Goal: Task Accomplishment & Management: Manage account settings

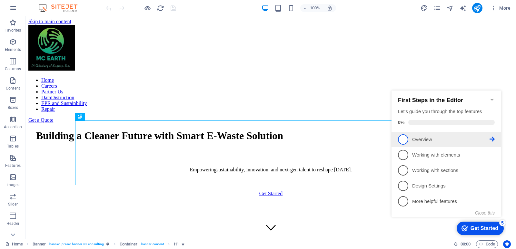
click at [399, 139] on span "1" at bounding box center [403, 140] width 10 height 10
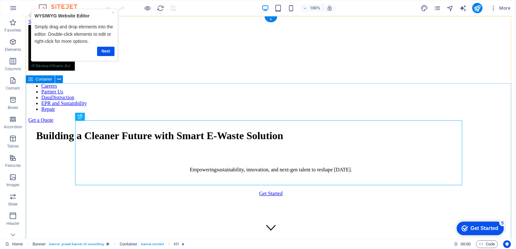
click at [488, 123] on div "Building a Cleaner Future with [PERSON_NAME] E-Waste Solution Empowering sustai…" at bounding box center [270, 177] width 485 height 108
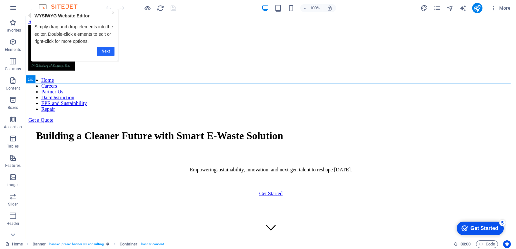
click at [106, 50] on link "Next" at bounding box center [105, 51] width 17 height 9
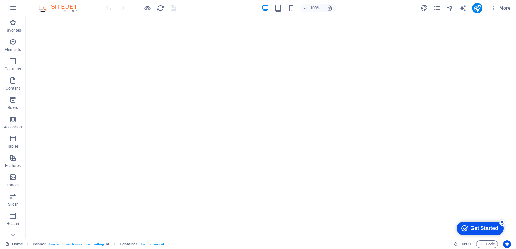
scroll to position [364, 0]
click at [487, 245] on span "Code" at bounding box center [487, 245] width 16 height 8
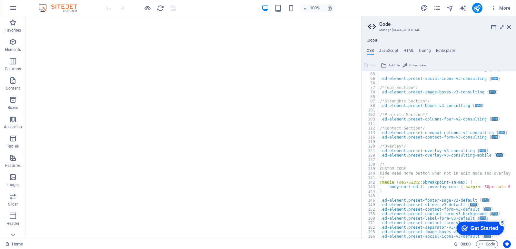
scroll to position [104, 0]
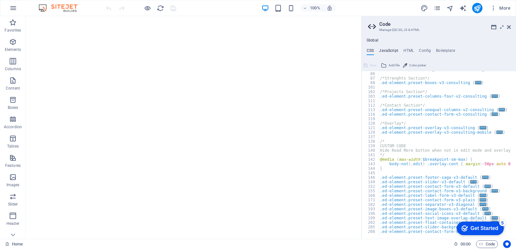
type textarea "/* JS for preset "Menu V2" */"
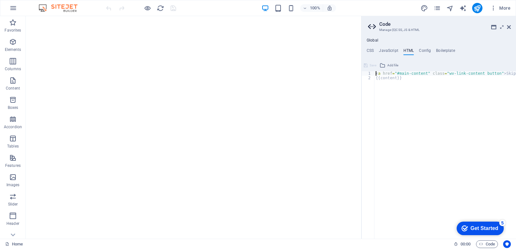
click at [393, 80] on div "< a href = "#main-content" class = "wv-link-content button" > Skip to main cont…" at bounding box center [462, 157] width 174 height 172
type textarea "{{content}}"
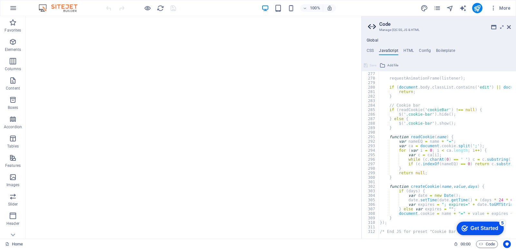
scroll to position [1247, 0]
click at [502, 27] on icon at bounding box center [502, 27] width 0 height 5
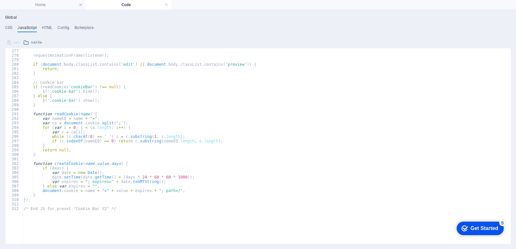
scroll to position [0, 0]
click at [210, 188] on div "} ; requestAnimationFrame ( listener ) ; if ( document . body . classList . con…" at bounding box center [264, 130] width 484 height 172
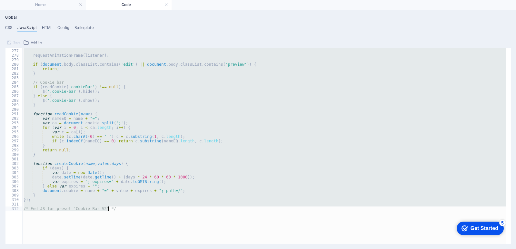
drag, startPoint x: 510, startPoint y: 57, endPoint x: 508, endPoint y: 76, distance: 18.8
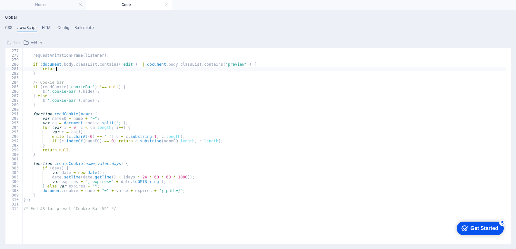
type textarea "if (document.body.classList.contains('edit') || document.body.classList.contain…"
type textarea "requestAnimationFrame(listener);"
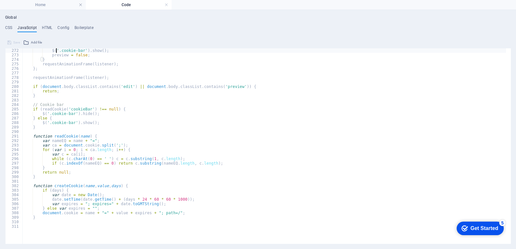
type textarea "var listener = function() {"
type textarea "var preview = false;"
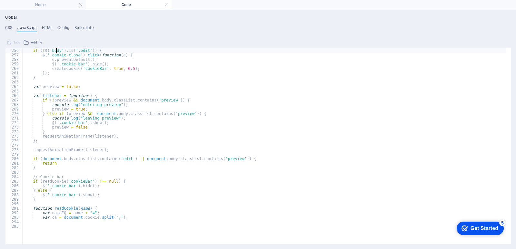
type textarea "/* JS for preset "Cookie Bar V2" */"
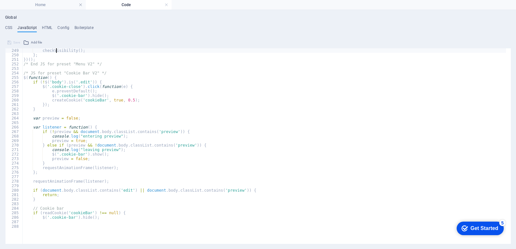
type textarea "viewport.observe('scroll', checkVisibility);"
type textarea "// Fallback to originally active item"
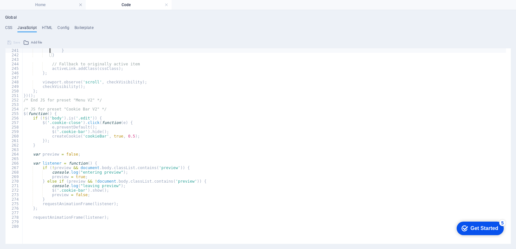
type textarea "// Check section position reversely"
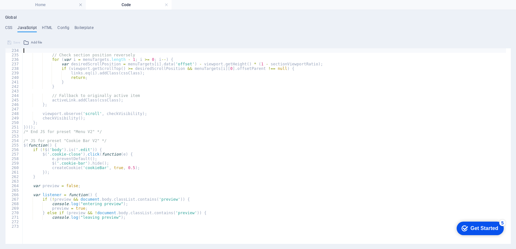
type textarea "var checkVisibility = function() {"
type textarea "// No hash links found, so don't handle it at all"
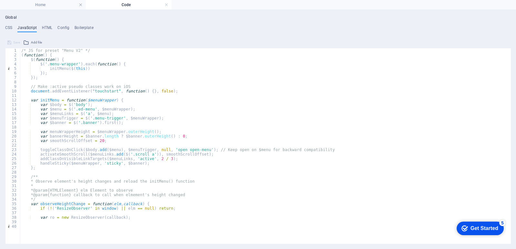
scroll to position [858, 0]
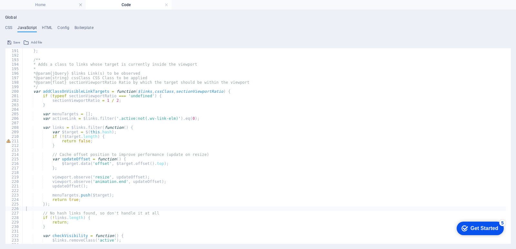
click at [43, 25] on div "Global CSS JavaScript HTML Config Boilerplate /* -------- ECO-CON TEMPLATE ----…" at bounding box center [258, 129] width 506 height 229
click at [47, 27] on h4 "HTML" at bounding box center [47, 28] width 11 height 7
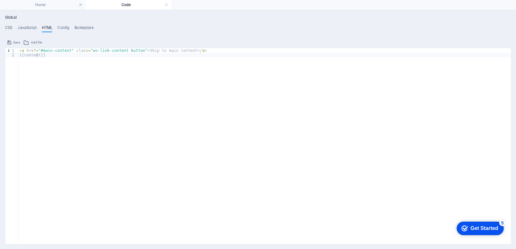
click at [32, 41] on span "Add file" at bounding box center [36, 43] width 11 height 8
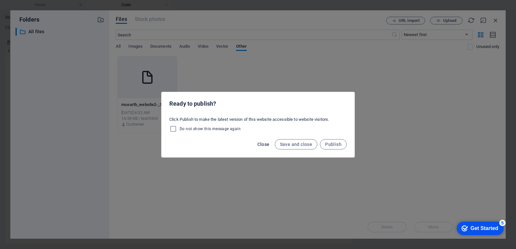
click at [269, 147] on span "Close" at bounding box center [264, 144] width 12 height 5
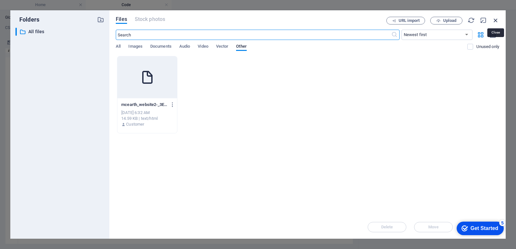
click at [496, 23] on icon "button" at bounding box center [496, 20] width 7 height 7
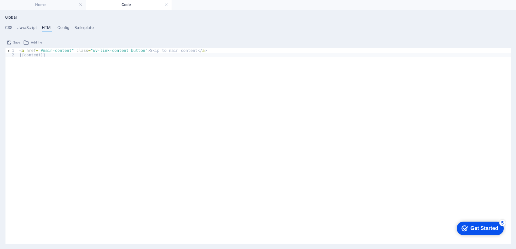
click at [154, 51] on div "< a href = "#main-content" class = "wv-link-content button" > Skip to main cont…" at bounding box center [264, 148] width 493 height 200
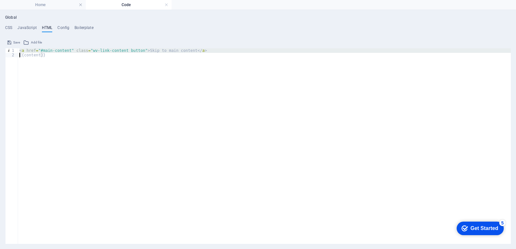
click at [154, 51] on div "< a href = "#main-content" class = "wv-link-content button" > Skip to main cont…" at bounding box center [264, 148] width 493 height 200
click at [98, 50] on div "< a href = "#main-content" class = "wv-link-content button" > Skip to main cont…" at bounding box center [264, 146] width 493 height 196
type textarea "<a href="#main-content" class="wv-link-content button">Skip to main content</a>"
click at [98, 50] on div "< a href = "#main-content" class = "wv-link-content button" > Skip to main cont…" at bounding box center [264, 148] width 493 height 200
click at [78, 26] on h4 "Boilerplate" at bounding box center [84, 28] width 19 height 7
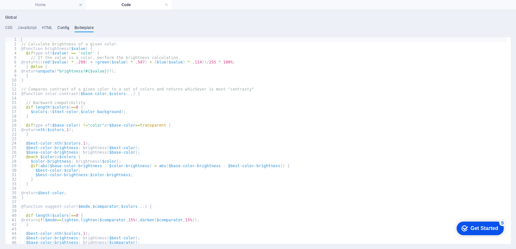
click at [61, 26] on h4 "Config" at bounding box center [63, 28] width 12 height 7
type textarea "$color-background: #000000;"
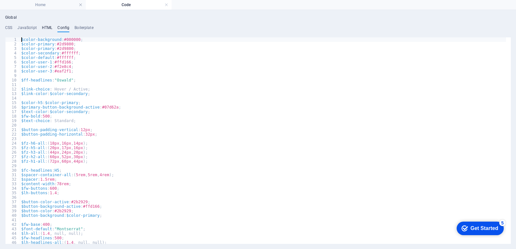
click at [43, 28] on h4 "HTML" at bounding box center [47, 28] width 11 height 7
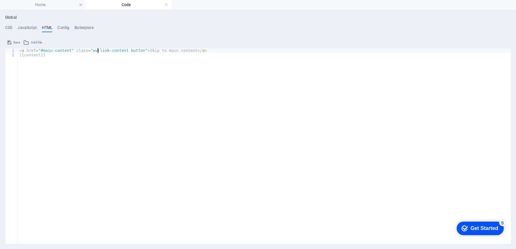
click at [53, 61] on div "< a href = "#main-content" class = "wv-link-content button" > Skip to main cont…" at bounding box center [264, 148] width 493 height 200
click at [168, 100] on div "< a href = "#main-content" class = "wv-link-content button" > Skip to main cont…" at bounding box center [264, 146] width 493 height 196
click at [29, 38] on div "Save Add file" at bounding box center [258, 41] width 506 height 9
click at [27, 40] on icon at bounding box center [26, 43] width 6 height 8
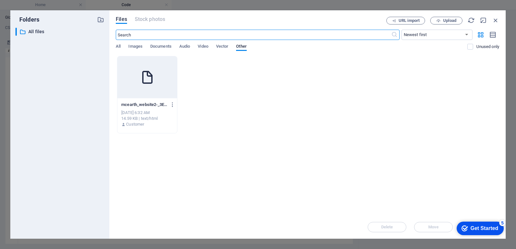
click at [164, 43] on div "​ Newest first Oldest first Name (A-Z) Name (Z-A) Size (0-9) Size (9-0) Resolut…" at bounding box center [308, 43] width 384 height 26
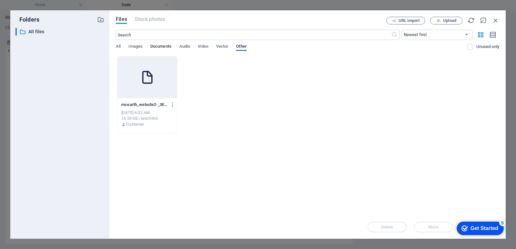
click at [164, 45] on span "Documents" at bounding box center [160, 47] width 21 height 9
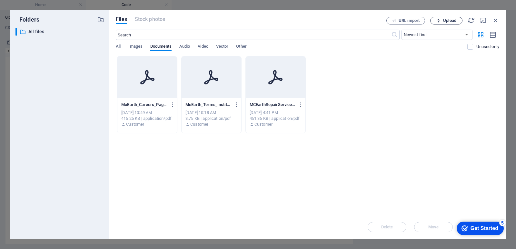
click at [443, 23] on button "Upload" at bounding box center [447, 21] width 32 height 8
click at [452, 24] on button "Upload" at bounding box center [447, 21] width 32 height 8
click at [444, 165] on div "Drop files here to upload them instantly McEarth_Careers_Page-PV7mOuIdzkOesb39X…" at bounding box center [308, 136] width 384 height 160
click at [442, 20] on span "Upload" at bounding box center [446, 21] width 26 height 4
click at [336, 159] on div "Drop files here to upload them instantly McEarth_Careers_Page-PV7mOuIdzkOesb39X…" at bounding box center [308, 136] width 384 height 160
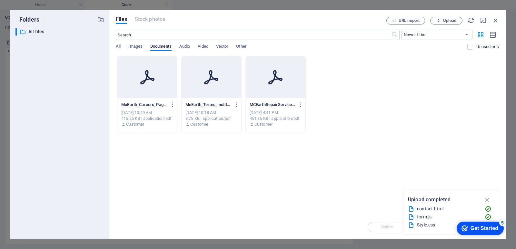
click at [410, 112] on div "McEarth_Careers_Page-PV7mOuIdzkOesb39XeDh_g.pdf McEarth_Careers_Page-PV7mOuIdzk…" at bounding box center [308, 94] width 384 height 77
click at [178, 46] on div "All Images Documents Audio Video Vector Other" at bounding box center [292, 50] width 352 height 12
click at [220, 47] on span "Vector" at bounding box center [222, 47] width 13 height 9
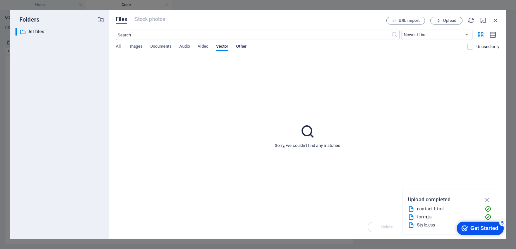
click at [244, 45] on span "Other" at bounding box center [241, 47] width 10 height 9
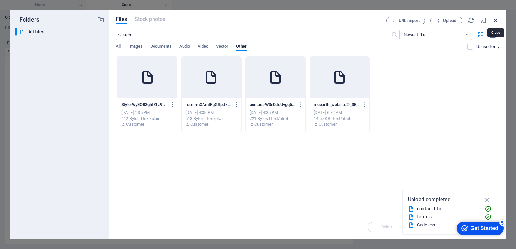
click at [496, 22] on icon "button" at bounding box center [496, 20] width 7 height 7
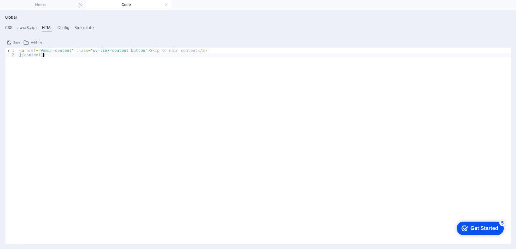
click at [246, 97] on div "< a href = "#main-content" class = "wv-link-content button" > Skip to main cont…" at bounding box center [264, 148] width 493 height 200
click at [199, 107] on div "< a href = "#main-content" class = "wv-link-content button" > Skip to main cont…" at bounding box center [264, 148] width 493 height 200
type textarea "<a href="#main-content" class="wv-link-content button">Skip to main content</a>"
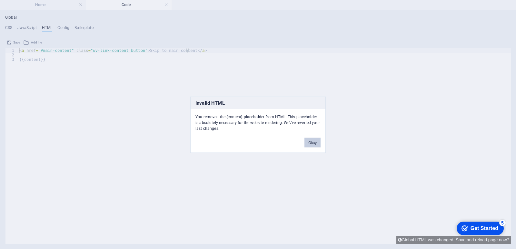
click at [317, 143] on button "Okay" at bounding box center [313, 143] width 16 height 10
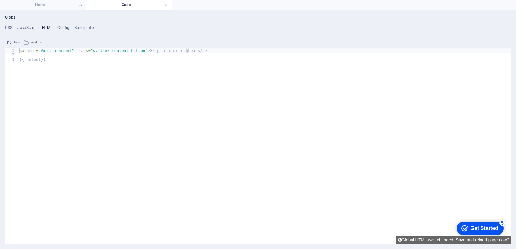
click at [233, 134] on div "< a href = "#main-content" class = "wv-link-content button" > Skip to main cont…" at bounding box center [264, 150] width 493 height 205
type textarea "{{content}}"
click at [233, 134] on div "< a href = "#main-content" class = "wv-link-content button" > Skip to main cont…" at bounding box center [264, 150] width 493 height 205
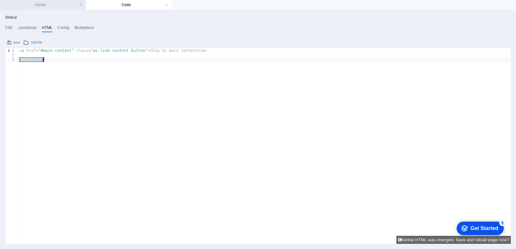
click at [57, 5] on h4 "Home" at bounding box center [43, 4] width 86 height 7
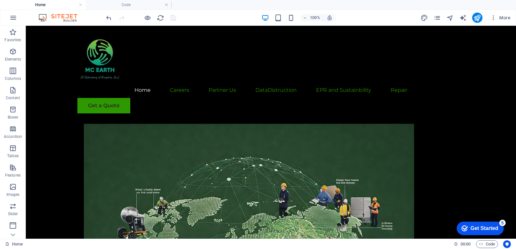
scroll to position [2668, 0]
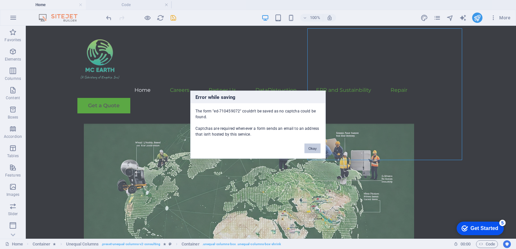
click at [310, 148] on button "Okay" at bounding box center [313, 149] width 16 height 10
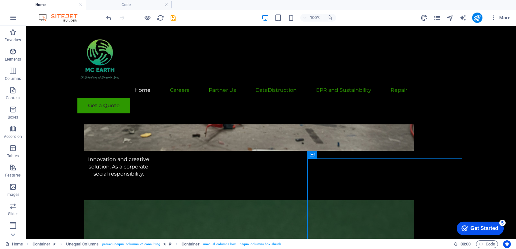
scroll to position [2615, 0]
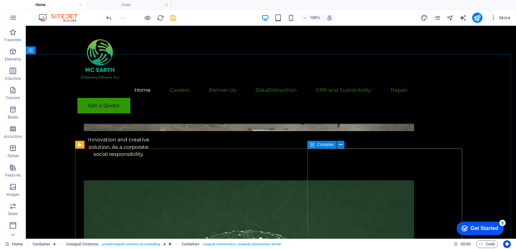
click at [314, 144] on icon at bounding box center [312, 145] width 5 height 8
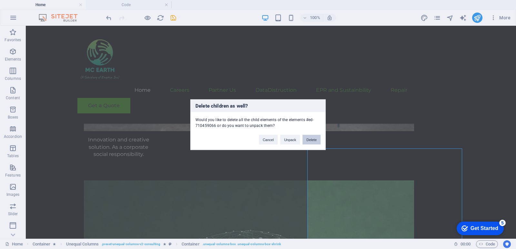
click at [309, 139] on button "Delete" at bounding box center [312, 140] width 18 height 10
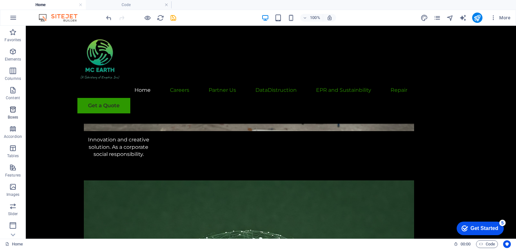
click at [15, 116] on p "Boxes" at bounding box center [13, 117] width 11 height 5
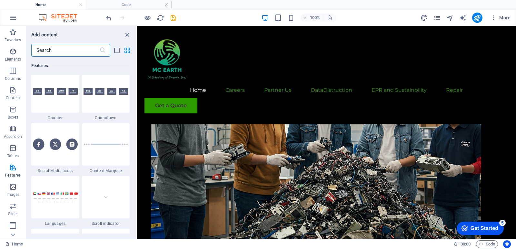
scroll to position [2291, 0]
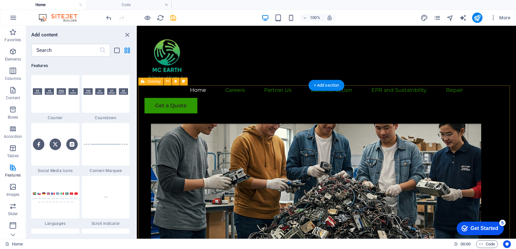
drag, startPoint x: 511, startPoint y: 189, endPoint x: 510, endPoint y: 184, distance: 5.3
click at [124, 36] on icon "close panel" at bounding box center [127, 34] width 7 height 7
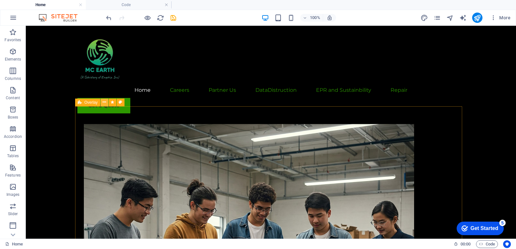
click at [106, 102] on icon at bounding box center [105, 102] width 4 height 7
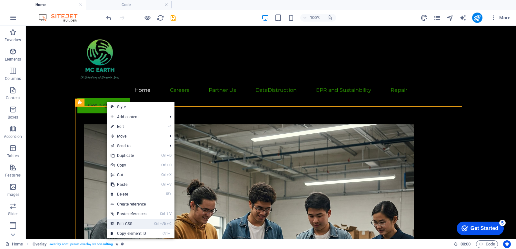
click at [140, 220] on link "Ctrl Alt C Edit CSS" at bounding box center [129, 224] width 44 height 10
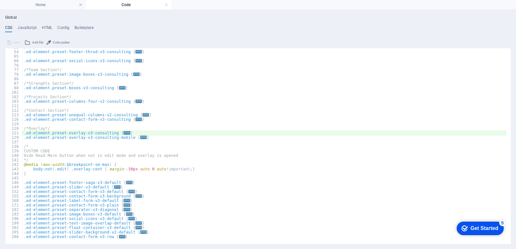
scroll to position [69, 0]
type textarea "@include overlay-v3("
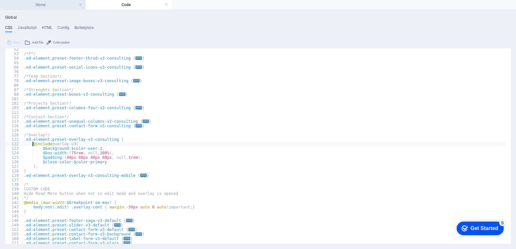
click at [69, 5] on h4 "Home" at bounding box center [43, 4] width 86 height 7
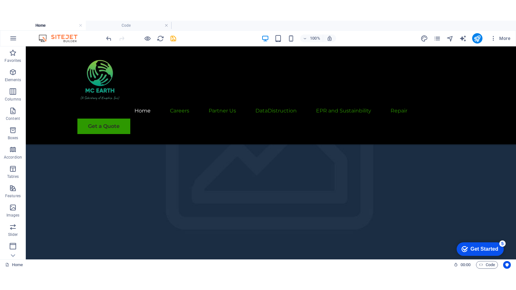
scroll to position [424, 0]
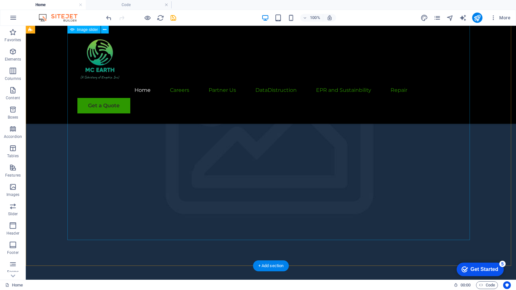
select select "px"
select select "ms"
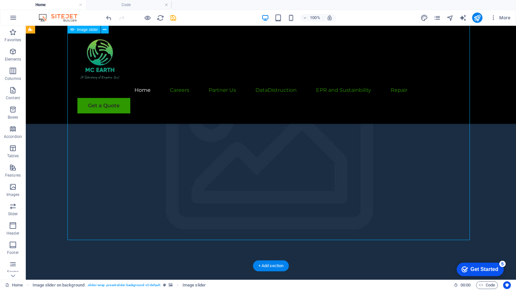
select select "s"
select select "progressive"
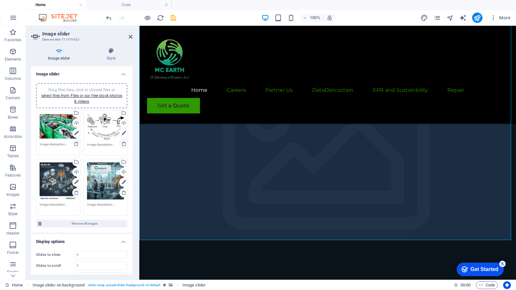
click at [121, 144] on icon at bounding box center [123, 143] width 5 height 5
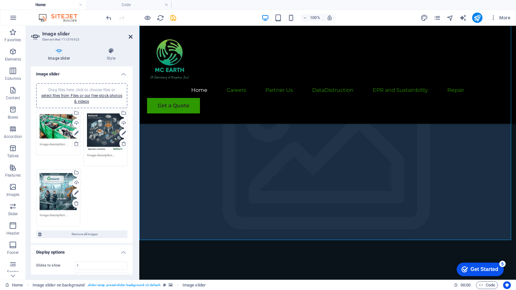
click at [132, 35] on icon at bounding box center [131, 36] width 4 height 5
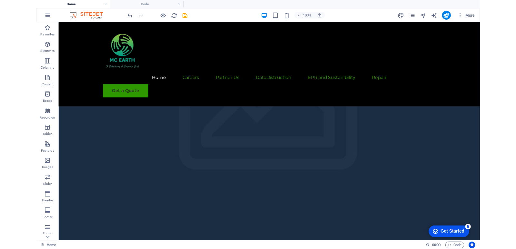
scroll to position [445, 0]
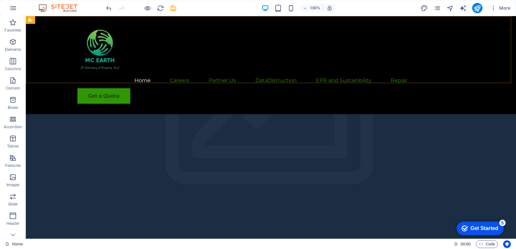
click at [498, 46] on div "Home Careers Partner Us DataDistruction EPR and Sustainbility Repair Get a Quote" at bounding box center [271, 65] width 491 height 98
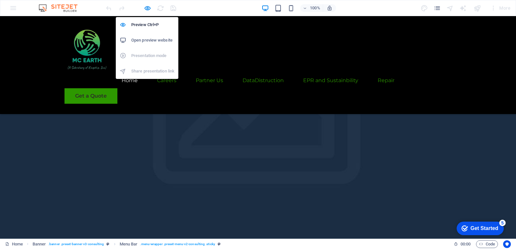
click at [151, 41] on h6 "Open preview website" at bounding box center [152, 40] width 43 height 8
click at [0, 0] on icon "button" at bounding box center [0, 0] width 0 height 0
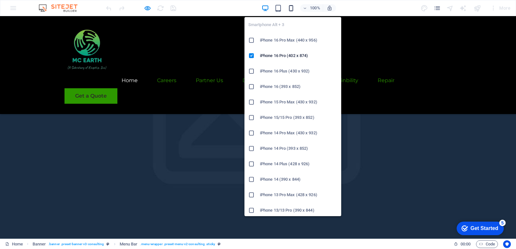
click at [293, 5] on icon "button" at bounding box center [291, 8] width 7 height 7
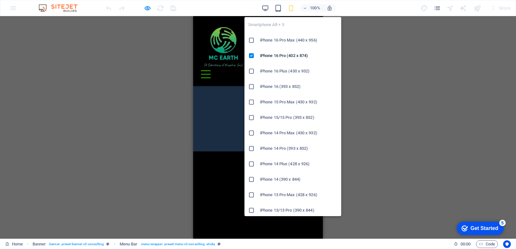
scroll to position [440, 0]
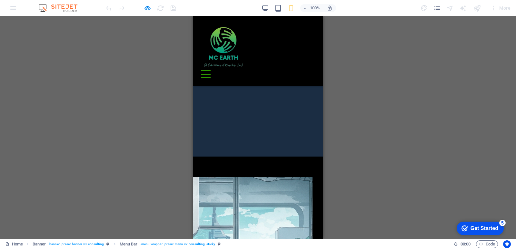
click at [347, 123] on div "Drag and drop a file to add it H1 Banner Container Menu Bar Logo Menu Image sli…" at bounding box center [258, 127] width 516 height 223
click at [211, 70] on div at bounding box center [206, 70] width 10 height 1
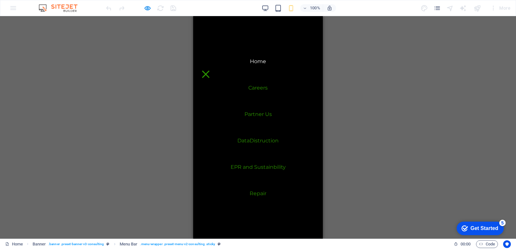
click at [209, 71] on div at bounding box center [205, 74] width 7 height 7
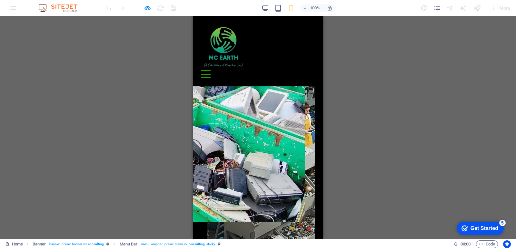
scroll to position [1167, 0]
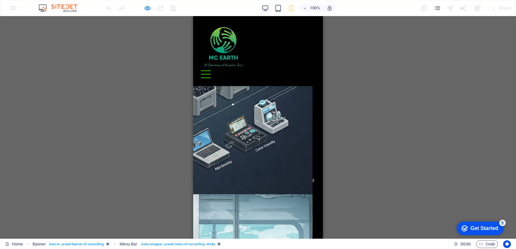
click at [302, 43] on div "Home Careers Partner Us DataDistruction EPR and Sustainbility Repair Get a Quote" at bounding box center [258, 51] width 130 height 70
click at [211, 70] on div at bounding box center [206, 74] width 10 height 8
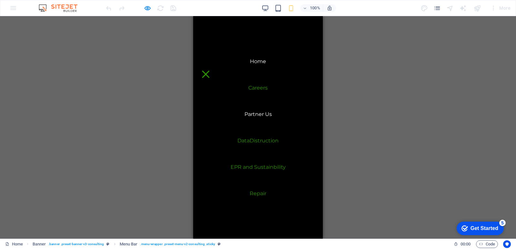
click at [266, 116] on link "Partner Us" at bounding box center [258, 114] width 27 height 15
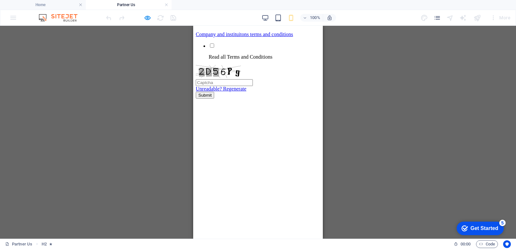
scroll to position [694, 0]
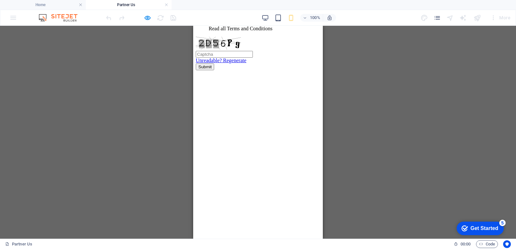
drag, startPoint x: 320, startPoint y: 48, endPoint x: 522, endPoint y: 184, distance: 242.5
click at [51, 1] on li "Home" at bounding box center [43, 5] width 86 height 10
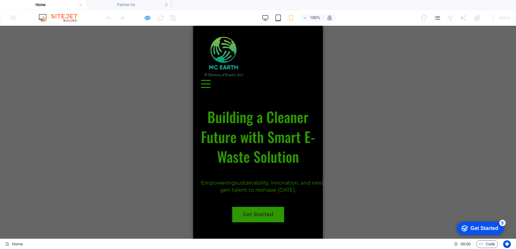
scroll to position [1167, 0]
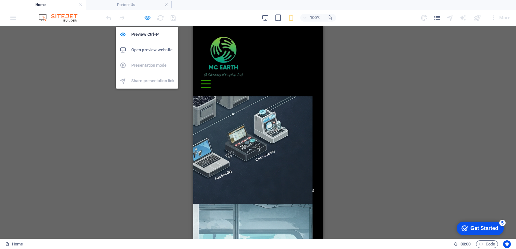
click at [0, 0] on icon "button" at bounding box center [0, 0] width 0 height 0
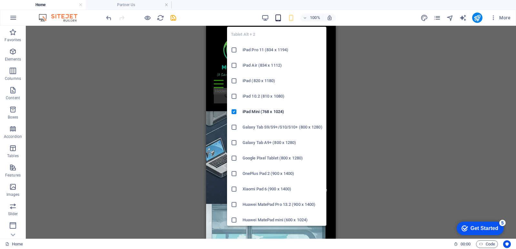
click at [277, 19] on icon "button" at bounding box center [278, 17] width 7 height 7
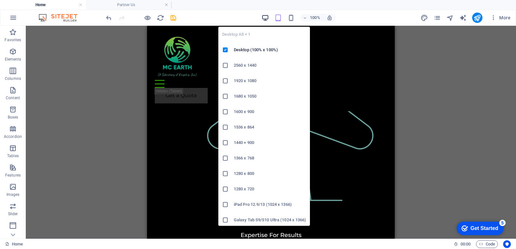
click at [262, 19] on icon "button" at bounding box center [265, 17] width 7 height 7
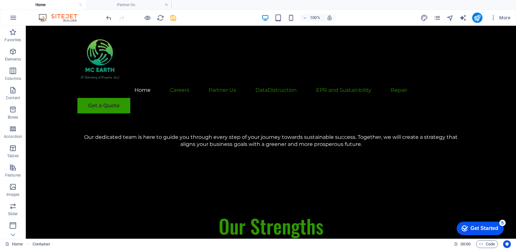
scroll to position [1813, 0]
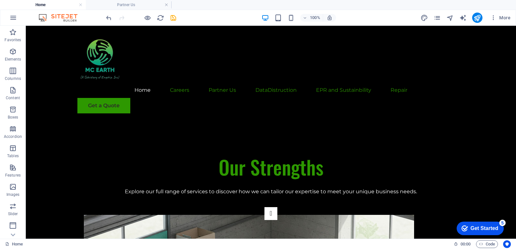
click at [481, 222] on div "checkmark Get Started 5" at bounding box center [480, 229] width 47 height 14
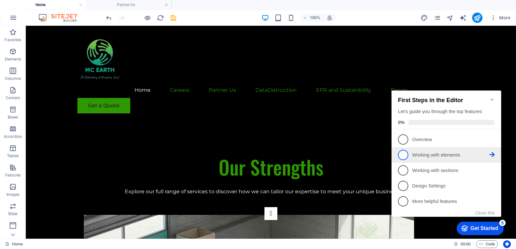
click at [426, 155] on p "Working with elements - incomplete" at bounding box center [450, 155] width 77 height 7
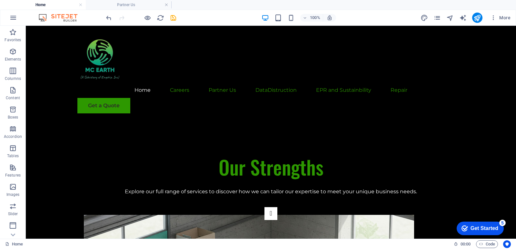
click at [459, 227] on div "checkmark Get Started 5" at bounding box center [480, 229] width 47 height 14
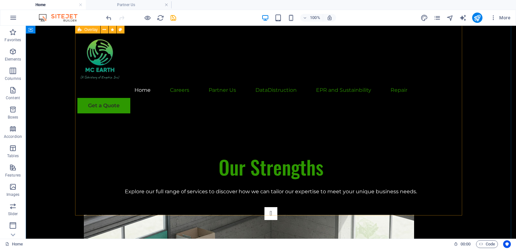
scroll to position [0, 0]
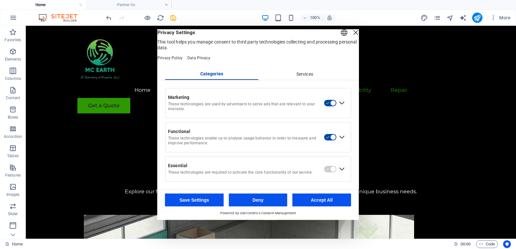
click at [310, 79] on div "Services" at bounding box center [304, 74] width 93 height 11
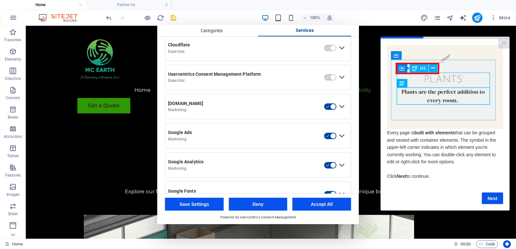
scroll to position [54, 0]
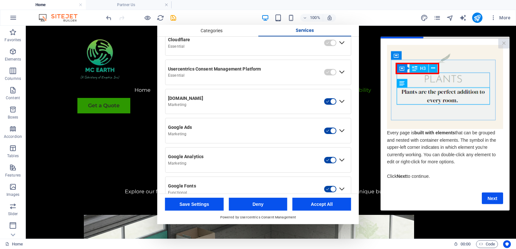
click at [330, 135] on button "button" at bounding box center [330, 130] width 13 height 7
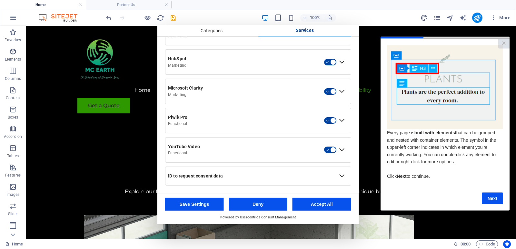
scroll to position [306, 0]
drag, startPoint x: 347, startPoint y: 188, endPoint x: 351, endPoint y: 139, distance: 48.9
click at [340, 176] on div "Expand ID to request consent data" at bounding box center [342, 176] width 10 height 10
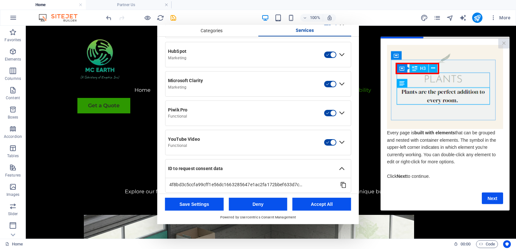
drag, startPoint x: 356, startPoint y: 169, endPoint x: 356, endPoint y: 184, distance: 14.8
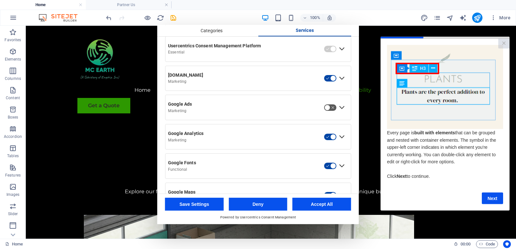
scroll to position [76, 0]
click at [329, 112] on button "button" at bounding box center [330, 108] width 13 height 7
click at [339, 114] on div "Expand Google Ads" at bounding box center [342, 109] width 10 height 10
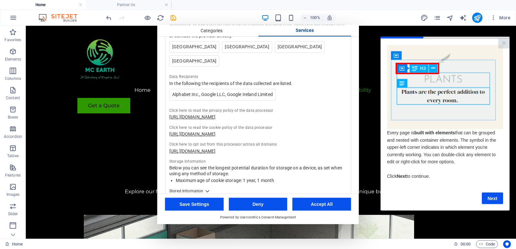
scroll to position [520, 0]
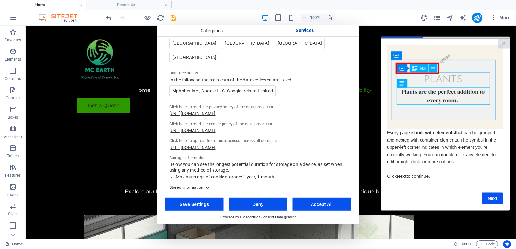
click at [208, 186] on div "Stored Information" at bounding box center [207, 187] width 8 height 3
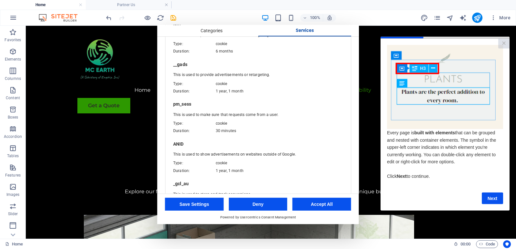
scroll to position [730, 0]
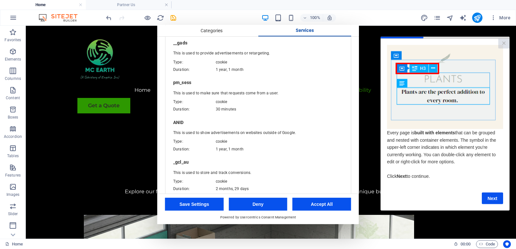
click at [218, 207] on button "Save Settings" at bounding box center [194, 204] width 59 height 13
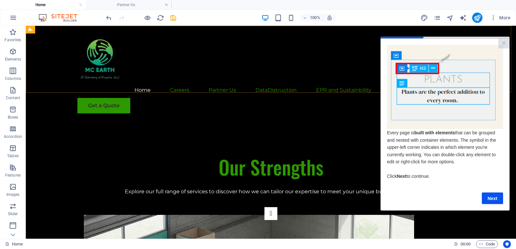
click at [354, 39] on div "Home Careers Partner Us DataDistruction EPR and Sustainbility Repair Get a Quote" at bounding box center [271, 75] width 491 height 98
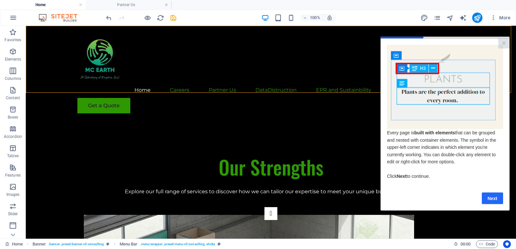
click at [486, 199] on link "Next" at bounding box center [492, 199] width 21 height 12
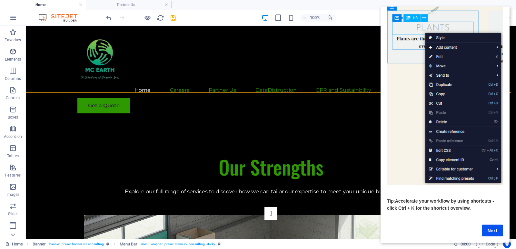
scroll to position [43, 0]
click at [499, 225] on link "Next" at bounding box center [492, 231] width 21 height 12
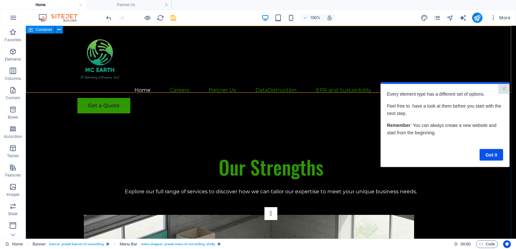
scroll to position [0, 0]
click at [498, 157] on link "Got it" at bounding box center [492, 155] width 24 height 12
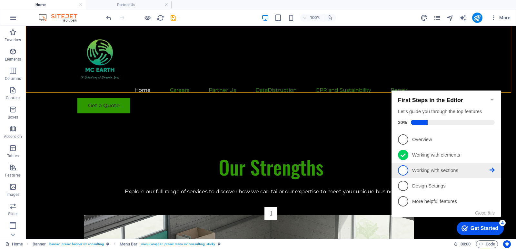
click at [480, 168] on p "Working with sections - incomplete" at bounding box center [450, 171] width 77 height 7
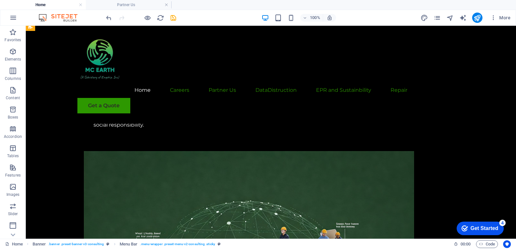
scroll to position [2634, 0]
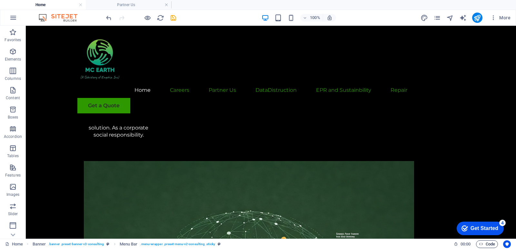
click at [487, 243] on span "Code" at bounding box center [487, 245] width 16 height 8
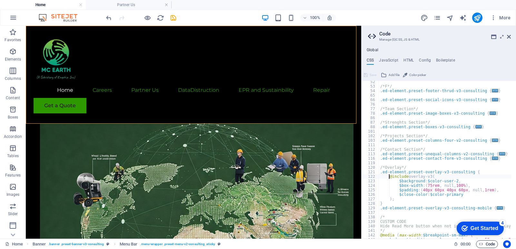
scroll to position [69, 0]
click at [391, 66] on div "CSS JavaScript HTML Config Boilerplate @include overlay-v3( 52 53 54 65 66 76 7…" at bounding box center [439, 148] width 155 height 181
click at [390, 62] on h4 "JavaScript" at bounding box center [388, 61] width 19 height 7
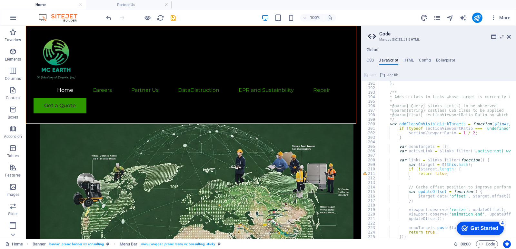
scroll to position [858, 0]
click at [502, 36] on icon at bounding box center [502, 36] width 0 height 5
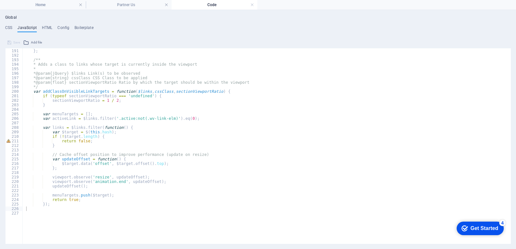
scroll to position [0, 0]
click at [334, 151] on div "handleScroll ( ) ; } ; /** * Adds a class to links whose target is currently in…" at bounding box center [265, 127] width 484 height 167
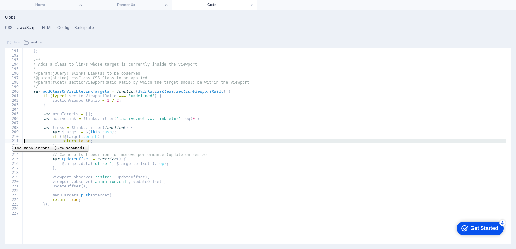
click at [8, 140] on div "211" at bounding box center [13, 141] width 17 height 5
click at [112, 231] on div "handleScroll ( ) ; } ; /** * Adds a class to links whose target is currently in…" at bounding box center [265, 146] width 484 height 196
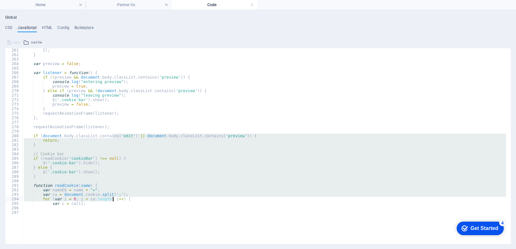
click at [112, 231] on div "}) ; } var preview = false ; var listener = function ( ) { if ( ! preview && do…" at bounding box center [265, 146] width 484 height 196
type textarea "/* End JS for preset "Cookie Bar V2" */"
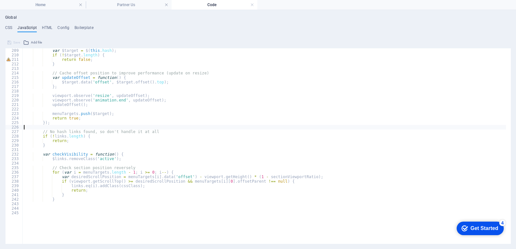
scroll to position [940, 0]
click at [70, 120] on div "var $target = $ ( this . hash ) ; if ( ! $target . length ) { return false ; } …" at bounding box center [265, 129] width 484 height 162
type textarea "/* End JS for preset "Cookie Bar V2" */"
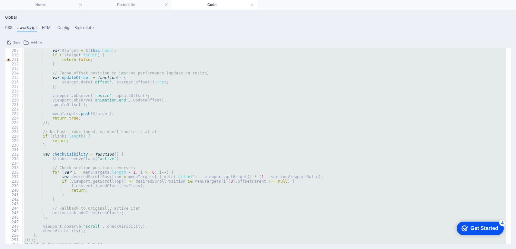
click at [122, 70] on div "var $target = $ ( this . hash ) ; if ( ! $target . length ) { return false ; } …" at bounding box center [265, 146] width 484 height 196
type textarea "/* End JS for preset "Cookie Bar V2" */"
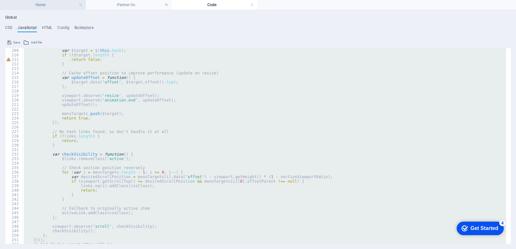
click at [62, 1] on li "Home" at bounding box center [43, 5] width 86 height 10
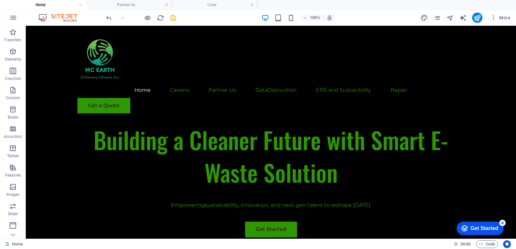
scroll to position [2685, 0]
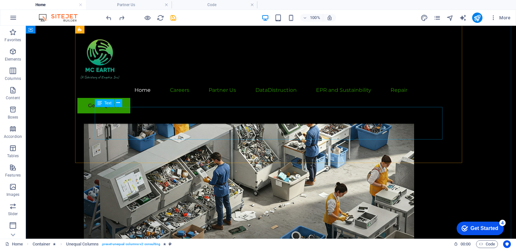
scroll to position [2697, 0]
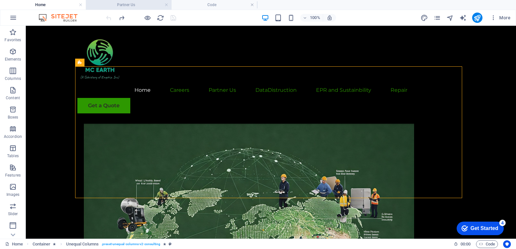
click at [143, 1] on h4 "Partner Us" at bounding box center [129, 4] width 86 height 7
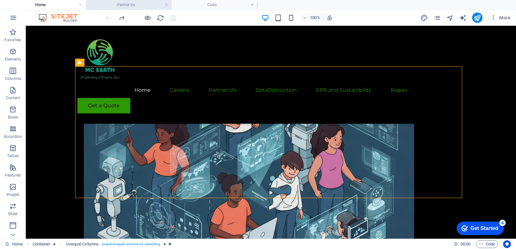
scroll to position [540, 0]
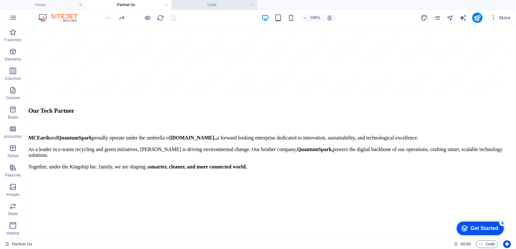
click at [202, 6] on h4 "Code" at bounding box center [215, 4] width 86 height 7
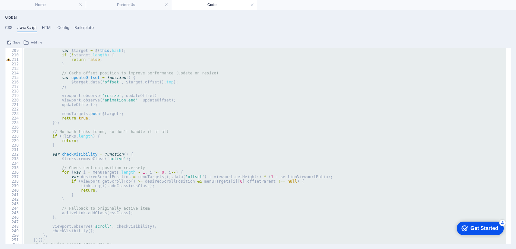
scroll to position [0, 0]
click at [45, 6] on h4 "Home" at bounding box center [43, 4] width 86 height 7
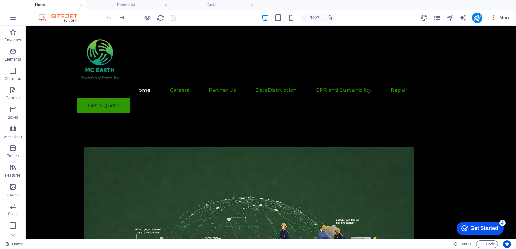
scroll to position [2653, 0]
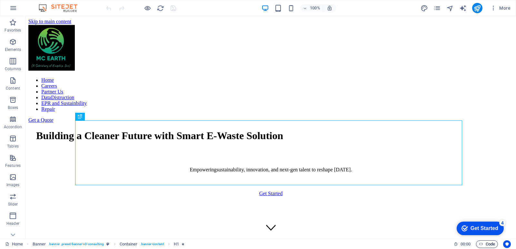
click at [487, 247] on span "Code" at bounding box center [487, 245] width 16 height 8
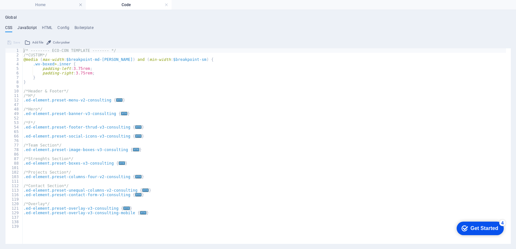
click at [28, 27] on h4 "JavaScript" at bounding box center [26, 28] width 19 height 7
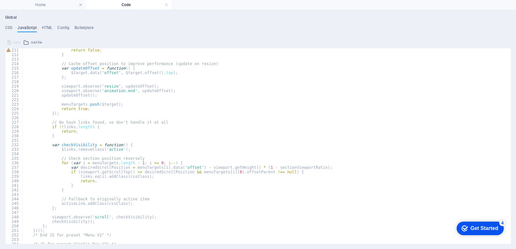
scroll to position [919, 0]
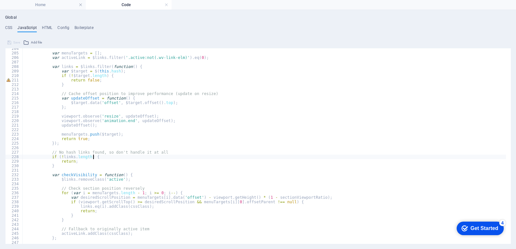
click at [250, 157] on div "var menuTargets = [ ] ; var activeLink = $links . filter ( '.active:not(.wv-lin…" at bounding box center [264, 148] width 484 height 205
type textarea "/* End JS for preset "Cookie Bar V2" */"
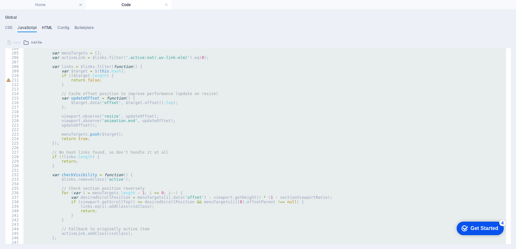
click at [0, 0] on h4 "HTML" at bounding box center [0, 0] width 0 height 0
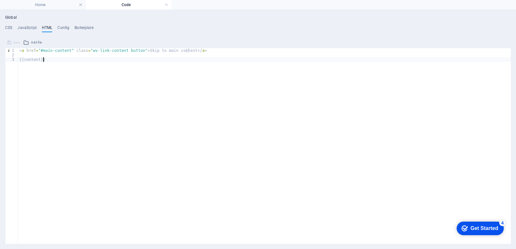
click at [62, 69] on div "< a href = "#main-content" class = "wv-link-content button" > Skip to main cont…" at bounding box center [264, 150] width 493 height 205
type textarea "{{content}}"
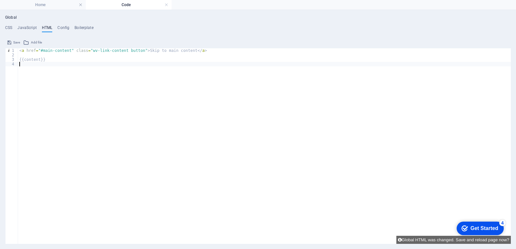
paste textarea "<a href="#main-content" class="wv-link-content button">Skip to main content</a>"
type textarea "<a href="#main-content" class="wv-link-content button">Skip to main content</a>"
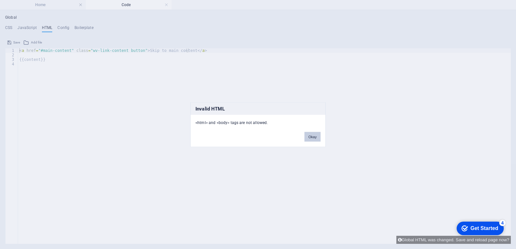
click at [308, 139] on button "Okay" at bounding box center [313, 137] width 16 height 10
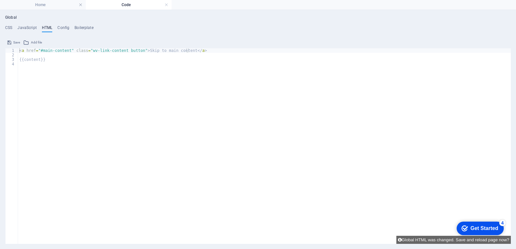
click at [20, 52] on div "< a href = "#main-content" class = "wv-link-content button" > Skip to main cont…" at bounding box center [264, 150] width 493 height 205
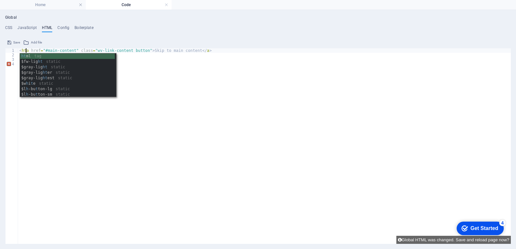
type textarea "<htmla href="#main-content" class="wv-link-content button">Skip to main content…"
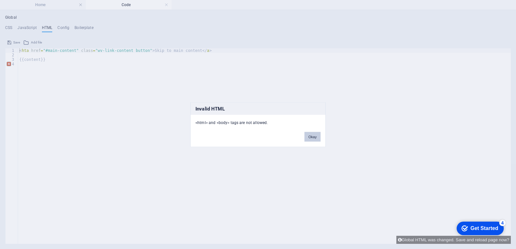
click at [313, 138] on button "Okay" at bounding box center [313, 137] width 16 height 10
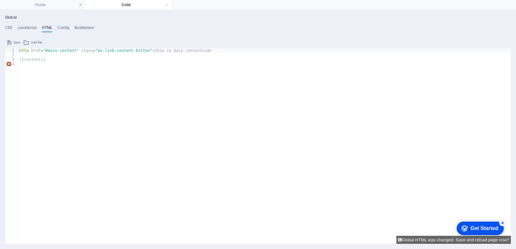
click at [85, 59] on div "< hta href = "#main-content" class = "wv-link-content button" > Skip to main co…" at bounding box center [264, 150] width 493 height 205
click at [27, 50] on div "< hta href = "#main-content" class = "wv-link-content button" > Skip to main co…" at bounding box center [264, 150] width 493 height 205
type textarea "<a href="#main-content" class="wv-link-content button">Skip to main content</a>"
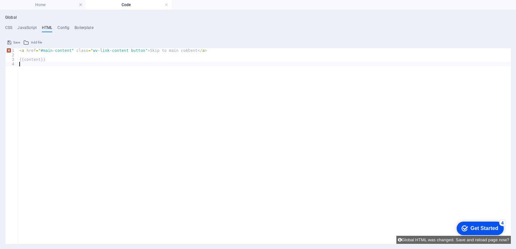
click at [121, 81] on div "< a href = "#main-content" class = "wv-link-content button" > Skip to main cont…" at bounding box center [264, 150] width 493 height 205
click at [86, 102] on div "< a href = "#main-content" class = "wv-link-content button" > Skip to main cont…" at bounding box center [264, 150] width 493 height 205
paste textarea "<a href="#main-content" class="wv-link-content button">Skip to main content</a>"
type textarea "<a href="#main-content" class="wv-link-content button">Skip to main content</a>"
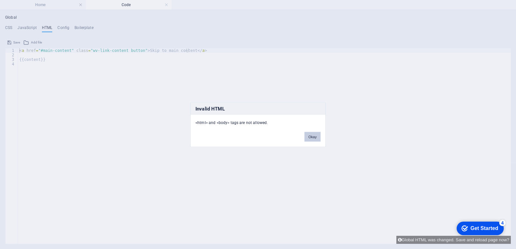
click at [310, 133] on button "Okay" at bounding box center [313, 137] width 16 height 10
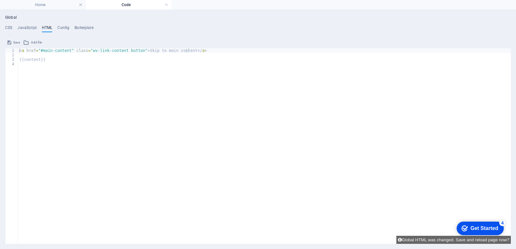
click at [43, 130] on div "< a href = "#main-content" class = "wv-link-content button" > Skip to main cont…" at bounding box center [264, 150] width 493 height 205
type textarea "k"
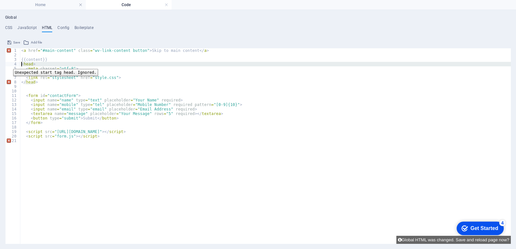
click at [8, 64] on div "4" at bounding box center [12, 64] width 15 height 5
type textarea "<head> <meta charset="utf-8">"
click at [46, 87] on div "< a href = "#main-content" class = "wv-link-content button" > Skip to main cont…" at bounding box center [265, 150] width 491 height 205
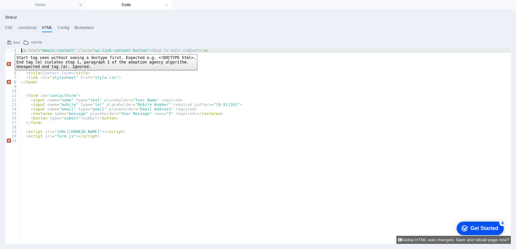
click at [10, 49] on div "1" at bounding box center [12, 50] width 15 height 5
type textarea "<a href="#main-content" class="wv-link-content button">Skip to main content</a>"
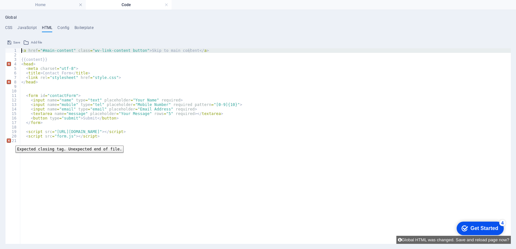
click at [11, 141] on div "21" at bounding box center [12, 141] width 15 height 5
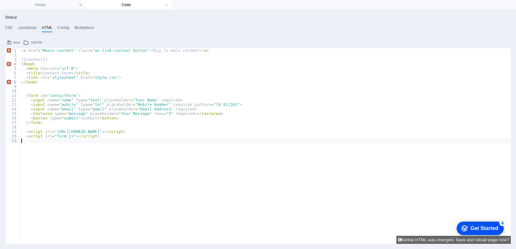
click at [90, 198] on div "< a href = "#main-content" class = "wv-link-content button" > Skip to main cont…" at bounding box center [265, 150] width 491 height 205
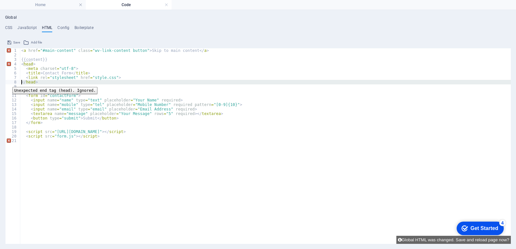
click at [8, 82] on div "8" at bounding box center [12, 82] width 15 height 5
click at [254, 135] on div "< a href = "#main-content" class = "wv-link-content button" > Skip to main cont…" at bounding box center [265, 150] width 491 height 205
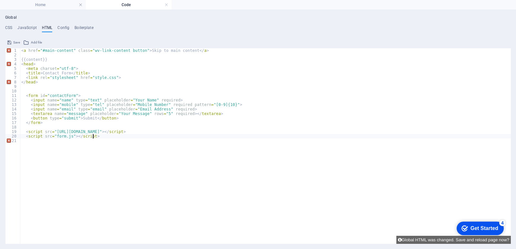
type textarea "<script src="form.js"></script>"
click at [24, 26] on h4 "JavaScript" at bounding box center [26, 28] width 19 height 7
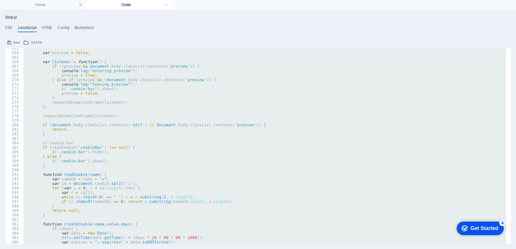
scroll to position [1214, 0]
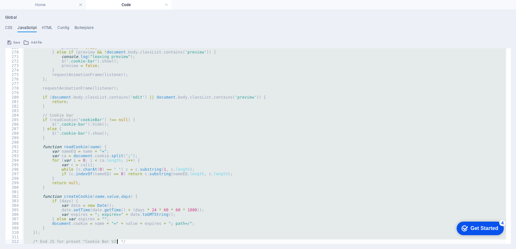
click at [231, 221] on div "preview = true ; } else if ( preview && ! document . body . classList . contain…" at bounding box center [264, 146] width 484 height 196
click at [89, 87] on div "preview = true ; } else if ( preview && ! document . body . classList . contain…" at bounding box center [264, 146] width 484 height 196
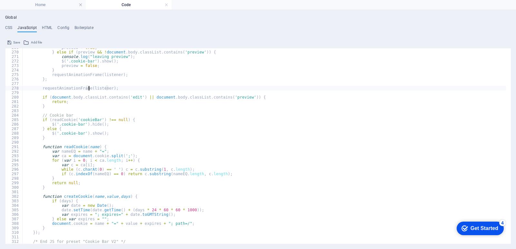
type textarea "/* End JS for preset "Cookie Bar V2" */"
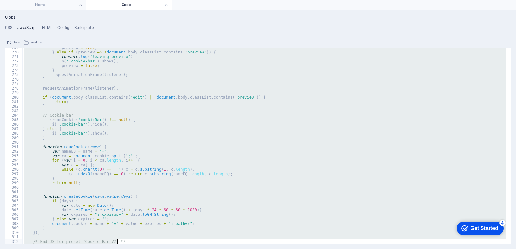
paste textarea
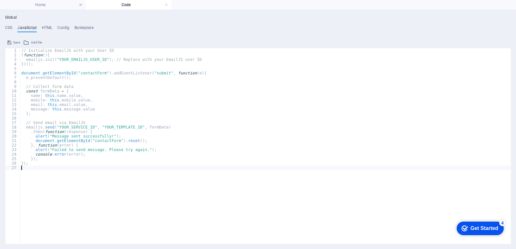
click at [220, 155] on div "// Initialize EmailJS with your User ID ( function ( ) { emailjs . init ( "YOUR…" at bounding box center [265, 150] width 491 height 205
type textarea "console.error(error);"
click at [43, 3] on h4 "Home" at bounding box center [43, 4] width 86 height 7
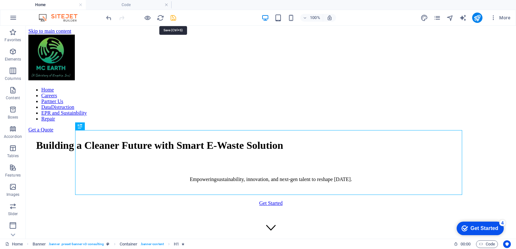
click at [174, 18] on icon "save" at bounding box center [173, 17] width 7 height 7
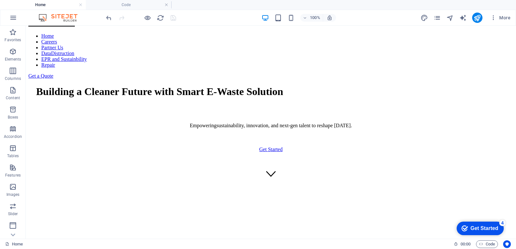
scroll to position [0, 0]
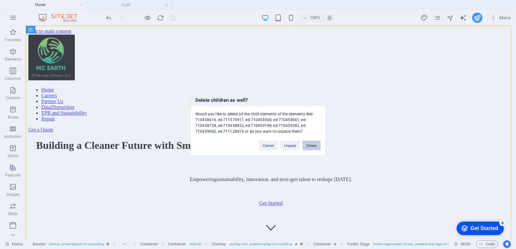
click at [308, 146] on button "Delete" at bounding box center [312, 146] width 18 height 10
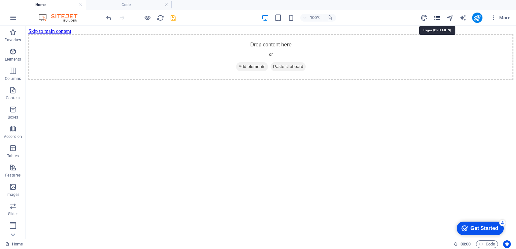
click at [439, 17] on icon "pages" at bounding box center [437, 17] width 7 height 7
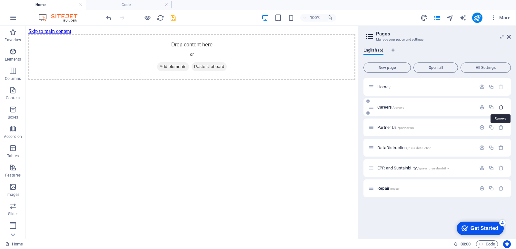
click at [500, 108] on icon "button" at bounding box center [501, 107] width 5 height 5
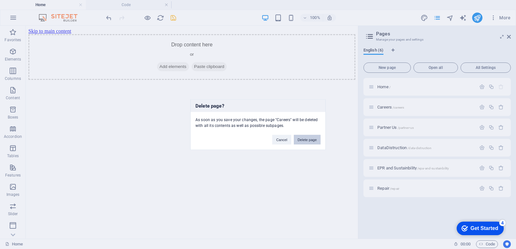
click at [317, 141] on button "Delete page" at bounding box center [307, 140] width 27 height 10
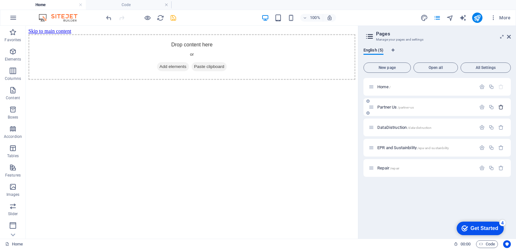
click at [499, 110] on icon "button" at bounding box center [501, 107] width 5 height 5
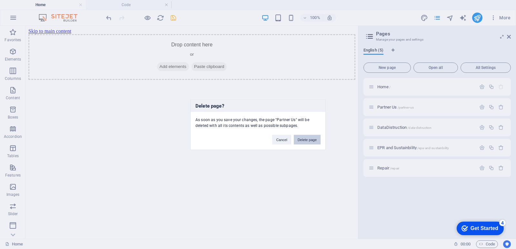
click at [316, 138] on button "Delete page" at bounding box center [307, 140] width 27 height 10
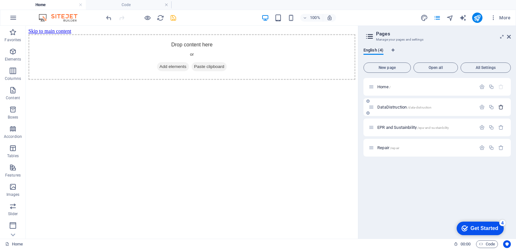
click at [500, 108] on icon "button" at bounding box center [501, 107] width 5 height 5
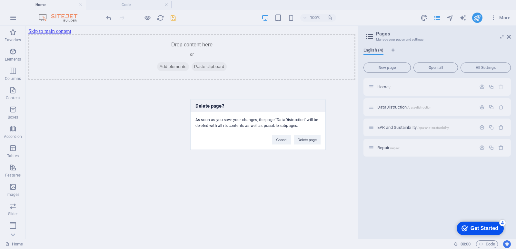
click at [308, 146] on div "Delete page? As soon as you save your changes, the page "DataDistruction" will …" at bounding box center [258, 124] width 136 height 51
click at [305, 143] on button "Delete page" at bounding box center [307, 140] width 27 height 10
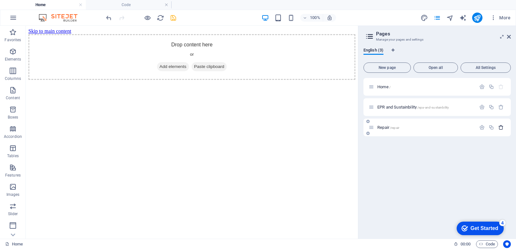
click at [501, 127] on icon "button" at bounding box center [501, 127] width 5 height 5
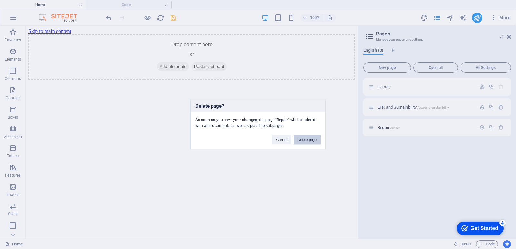
click at [304, 142] on button "Delete page" at bounding box center [307, 140] width 27 height 10
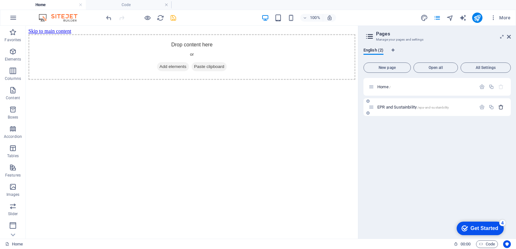
click at [502, 107] on icon "button" at bounding box center [501, 107] width 5 height 5
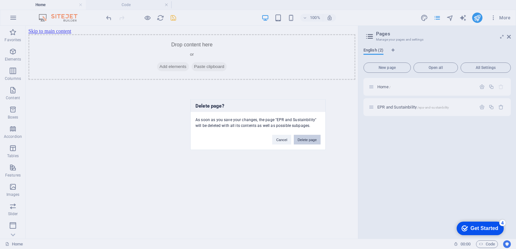
click at [309, 137] on button "Delete page" at bounding box center [307, 140] width 27 height 10
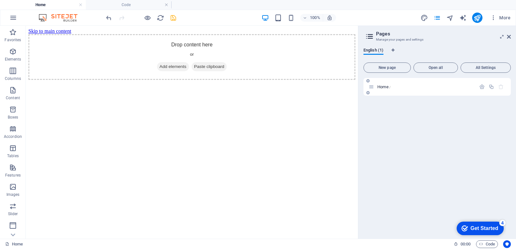
click at [502, 87] on icon "button" at bounding box center [501, 86] width 5 height 5
click at [473, 67] on span "All Settings" at bounding box center [486, 68] width 45 height 4
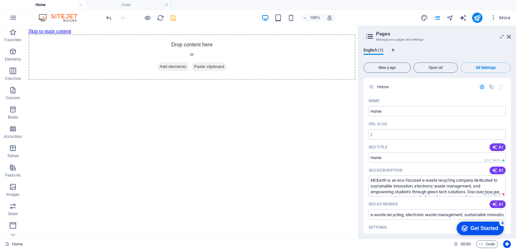
click at [298, 83] on html "Skip to main content Drop content here or Add elements Paste clipboard" at bounding box center [192, 54] width 332 height 57
click at [179, 83] on html "Skip to main content Drop content here or Add elements Paste clipboard" at bounding box center [192, 54] width 332 height 57
